Goal: Check status: Check status

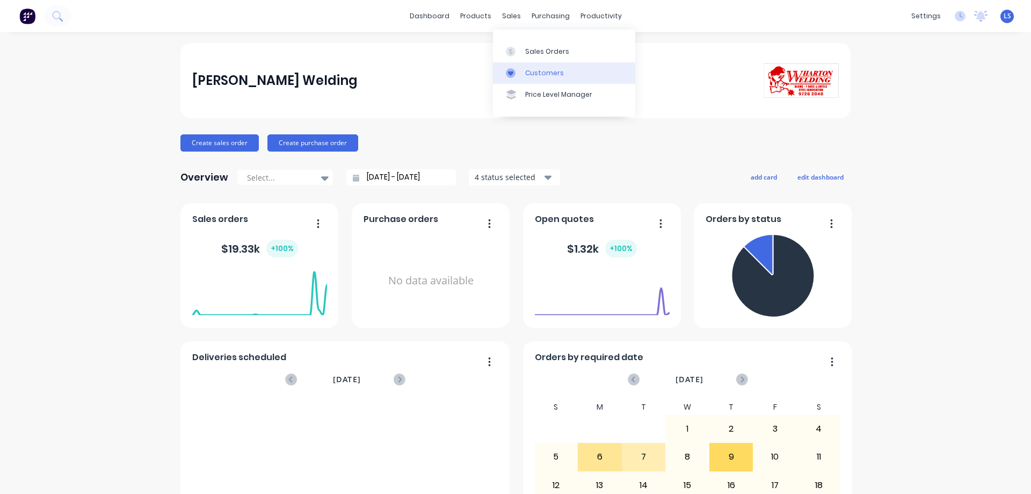
click at [560, 72] on div "Customers" at bounding box center [544, 73] width 39 height 10
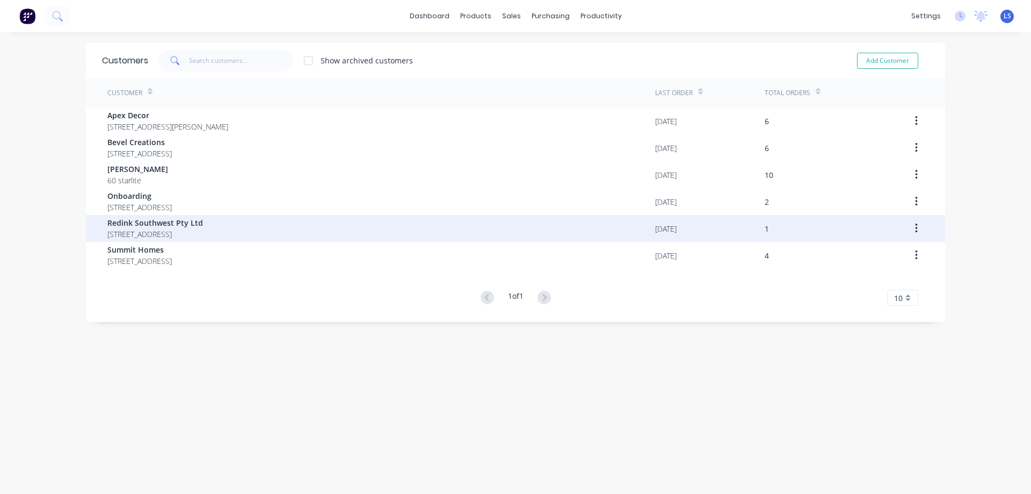
click at [203, 223] on span "Redink Southwest Pty Ltd" at bounding box center [155, 222] width 96 height 11
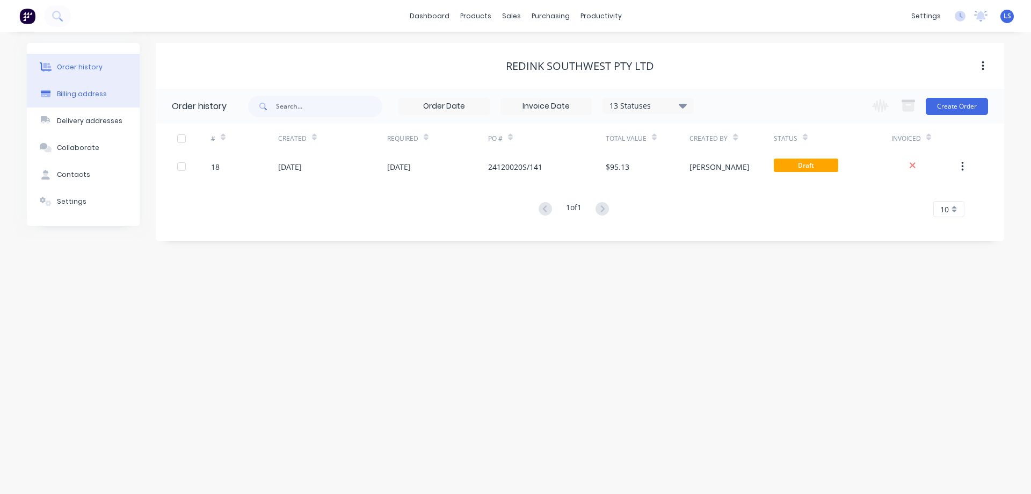
click at [78, 90] on div "Billing address" at bounding box center [82, 94] width 50 height 10
select select "AU"
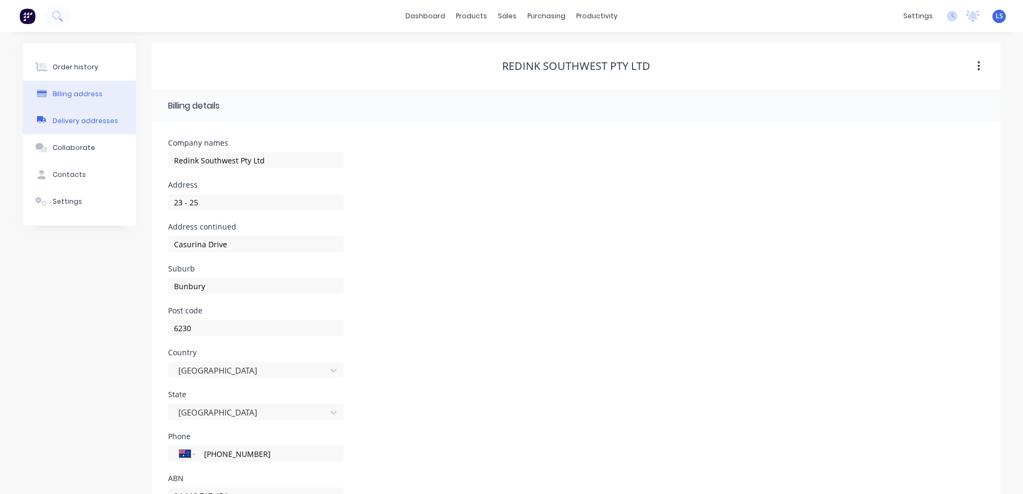
click at [83, 121] on div "Delivery addresses" at bounding box center [86, 121] width 66 height 10
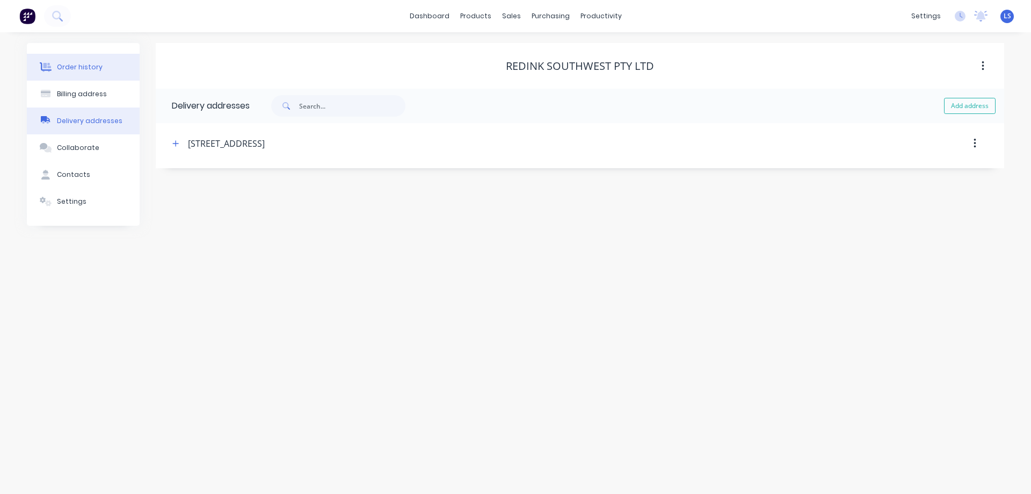
click at [72, 63] on div "Order history" at bounding box center [80, 67] width 46 height 10
